Goal: Task Accomplishment & Management: Complete application form

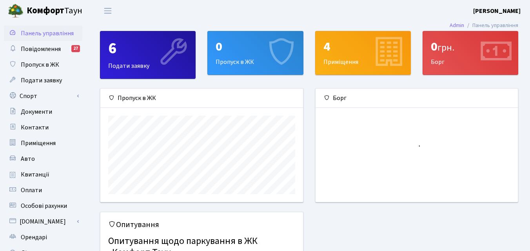
scroll to position [113, 202]
click at [283, 62] on icon at bounding box center [280, 52] width 37 height 37
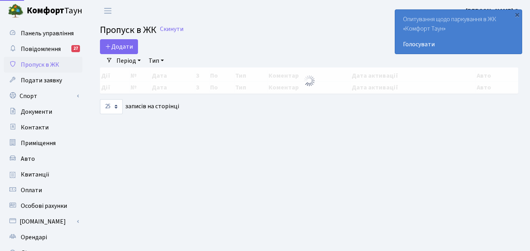
select select "25"
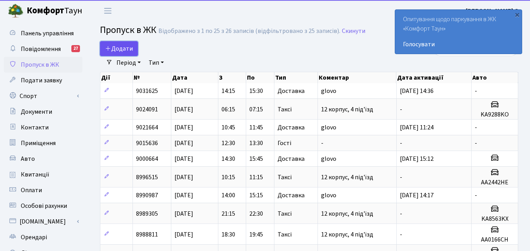
click at [132, 51] on span "Додати" at bounding box center [119, 48] width 28 height 9
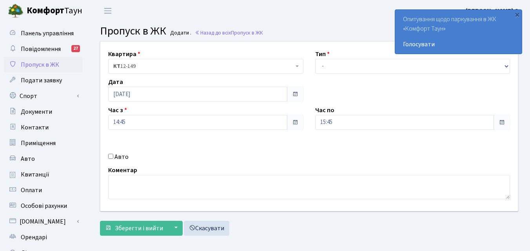
click at [421, 84] on div "Квартира <b>КТ</b>&nbsp;&nbsp;&nbsp;&nbsp;12-149 <b>КТ2</b>&nbsp;&nbsp;&nbsp;2-…" at bounding box center [309, 126] width 429 height 169
click at [399, 67] on select "- Доставка Таксі Гості Сервіс" at bounding box center [412, 66] width 195 height 15
click at [315, 59] on select "- Доставка Таксі Гості Сервіс" at bounding box center [412, 66] width 195 height 15
click at [341, 72] on select "- Доставка Таксі Гості Сервіс" at bounding box center [412, 66] width 195 height 15
select select "1"
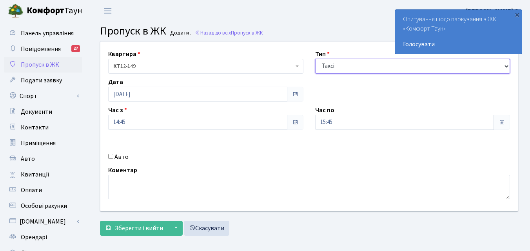
click at [315, 59] on select "- Доставка Таксі Гості Сервіс" at bounding box center [412, 66] width 195 height 15
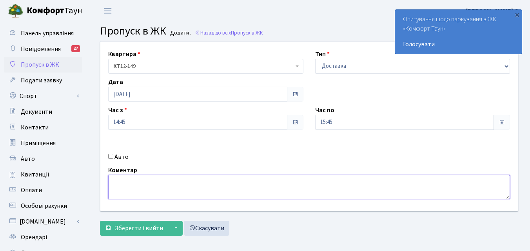
click at [194, 187] on textarea at bounding box center [309, 187] width 402 height 24
type textarea "glovo"
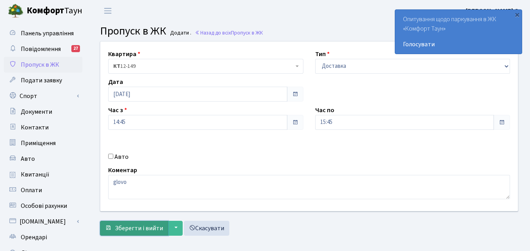
click at [127, 234] on button "Зберегти і вийти" at bounding box center [134, 228] width 68 height 15
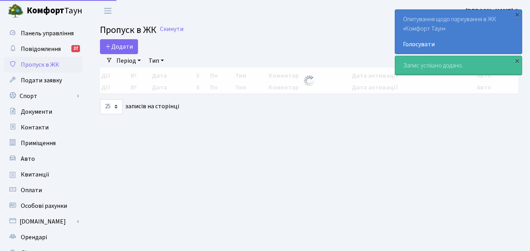
select select "25"
